Goal: Transaction & Acquisition: Purchase product/service

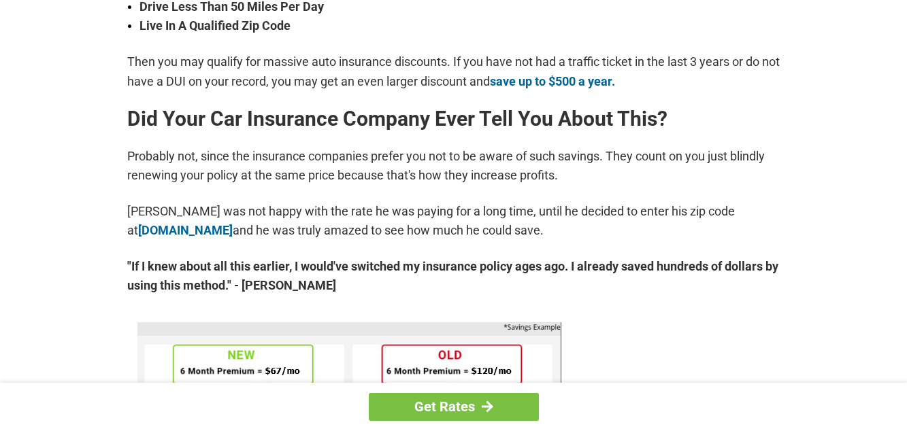
scroll to position [605, 0]
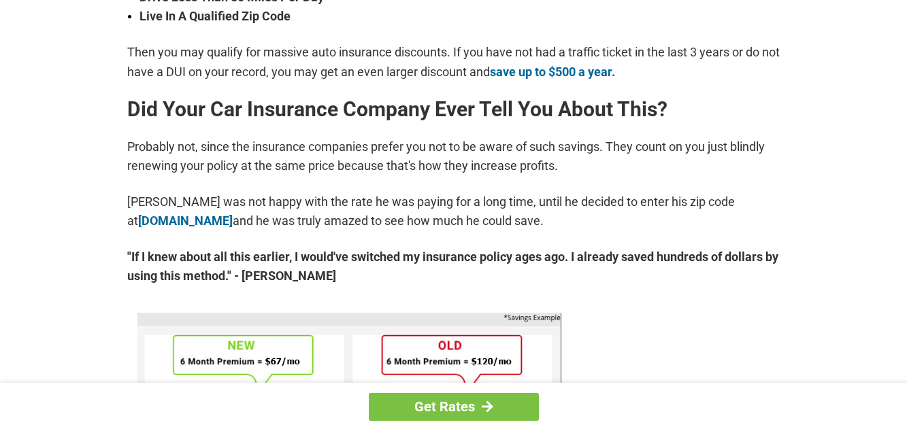
click at [124, 394] on div "Get Rates" at bounding box center [453, 407] width 907 height 48
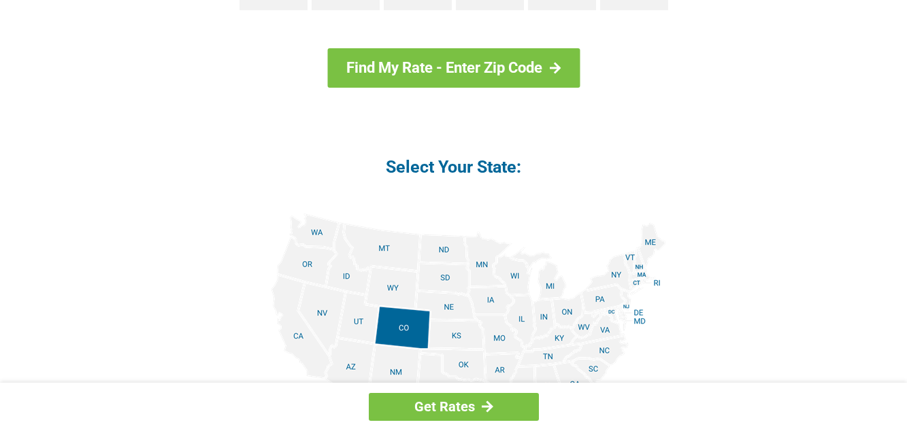
scroll to position [1489, 0]
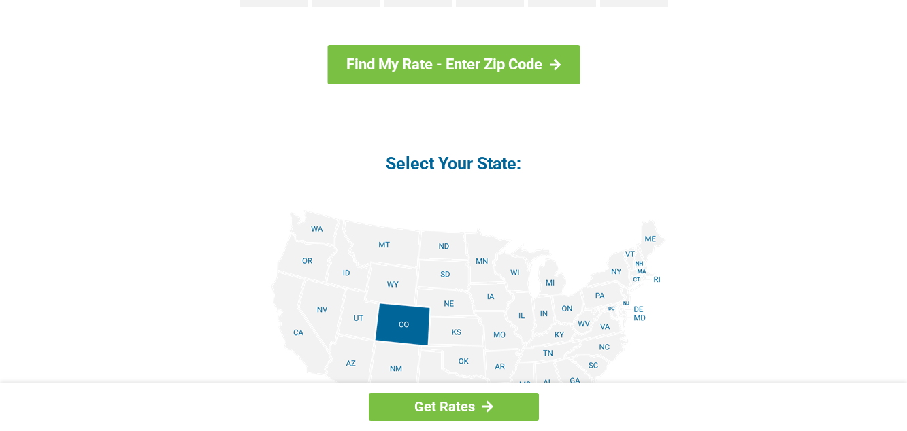
click at [148, 249] on form "Select Your Age: 16 - 25 26 - 35 36 - 45 46 - 55 56 - 65 66 + Find My Rate - En…" at bounding box center [453, 309] width 653 height 791
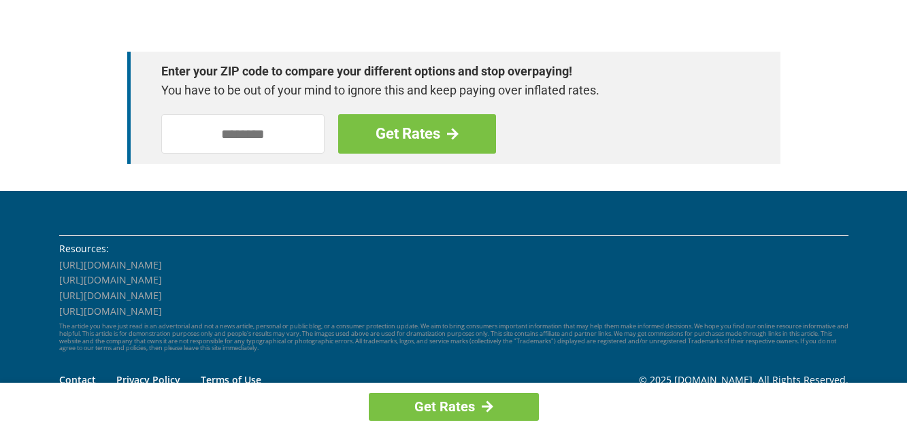
scroll to position [2055, 0]
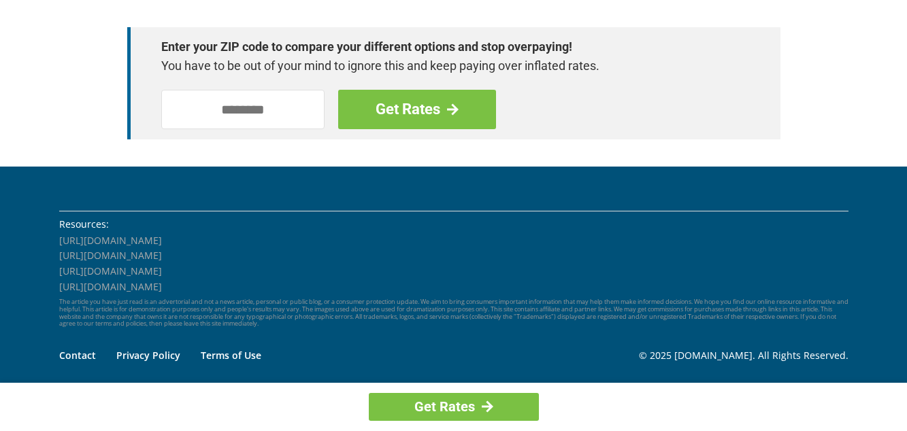
click at [174, 181] on footer "Resources: http://www.insurance.ca.gov/01-consumers/105-type/9-compare-prem/ ht…" at bounding box center [453, 275] width 907 height 217
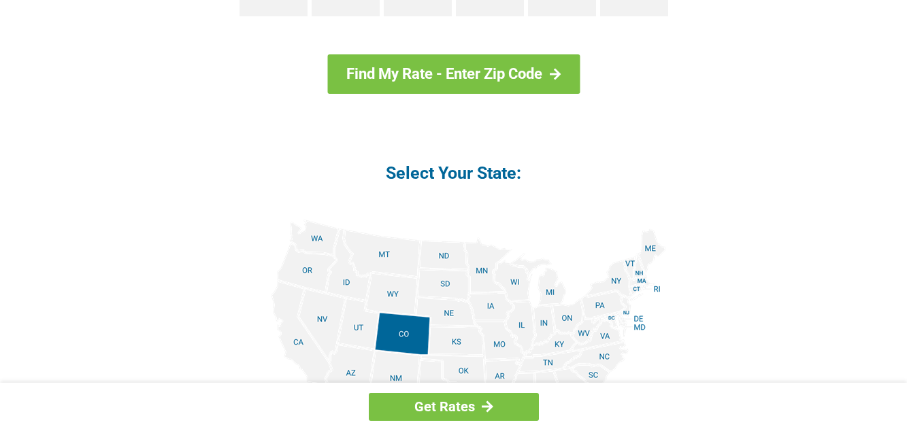
scroll to position [1479, 0]
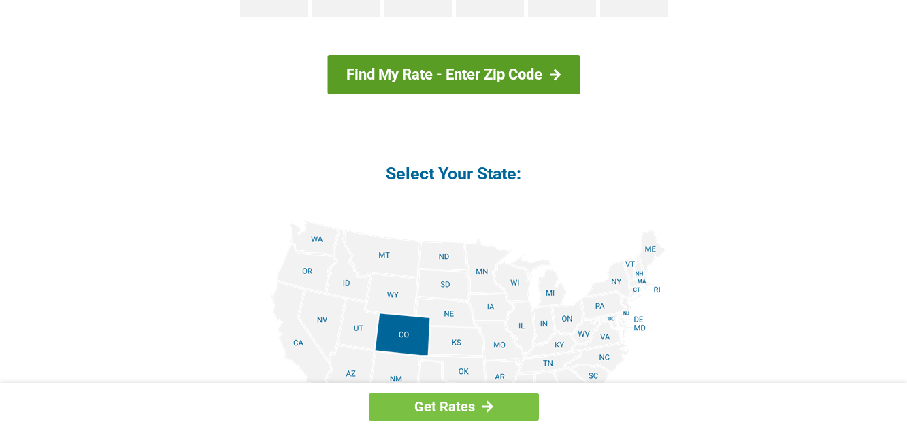
click at [393, 78] on link "Find My Rate - Enter Zip Code" at bounding box center [453, 74] width 252 height 39
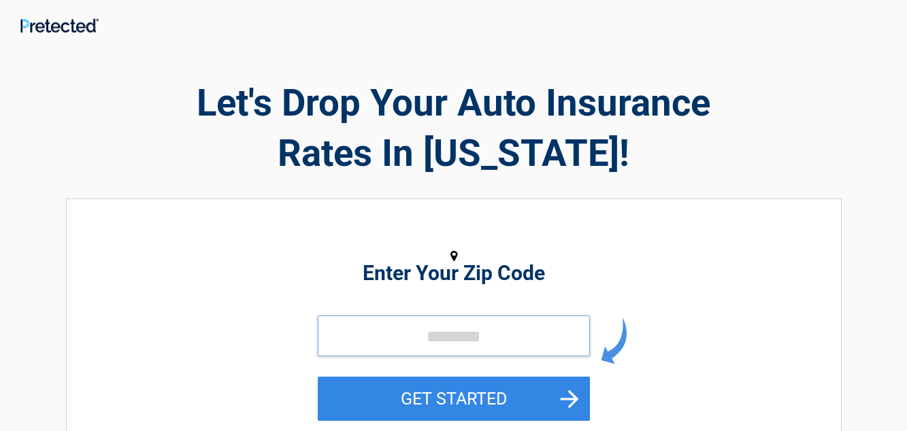
click at [335, 345] on input "tel" at bounding box center [454, 336] width 272 height 41
type input "*****"
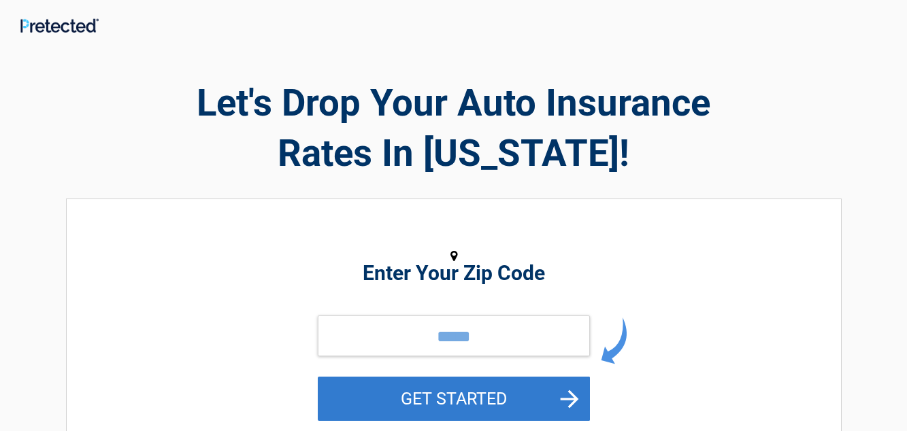
click at [426, 393] on button "GET STARTED" at bounding box center [454, 399] width 272 height 44
